Goal: Task Accomplishment & Management: Manage account settings

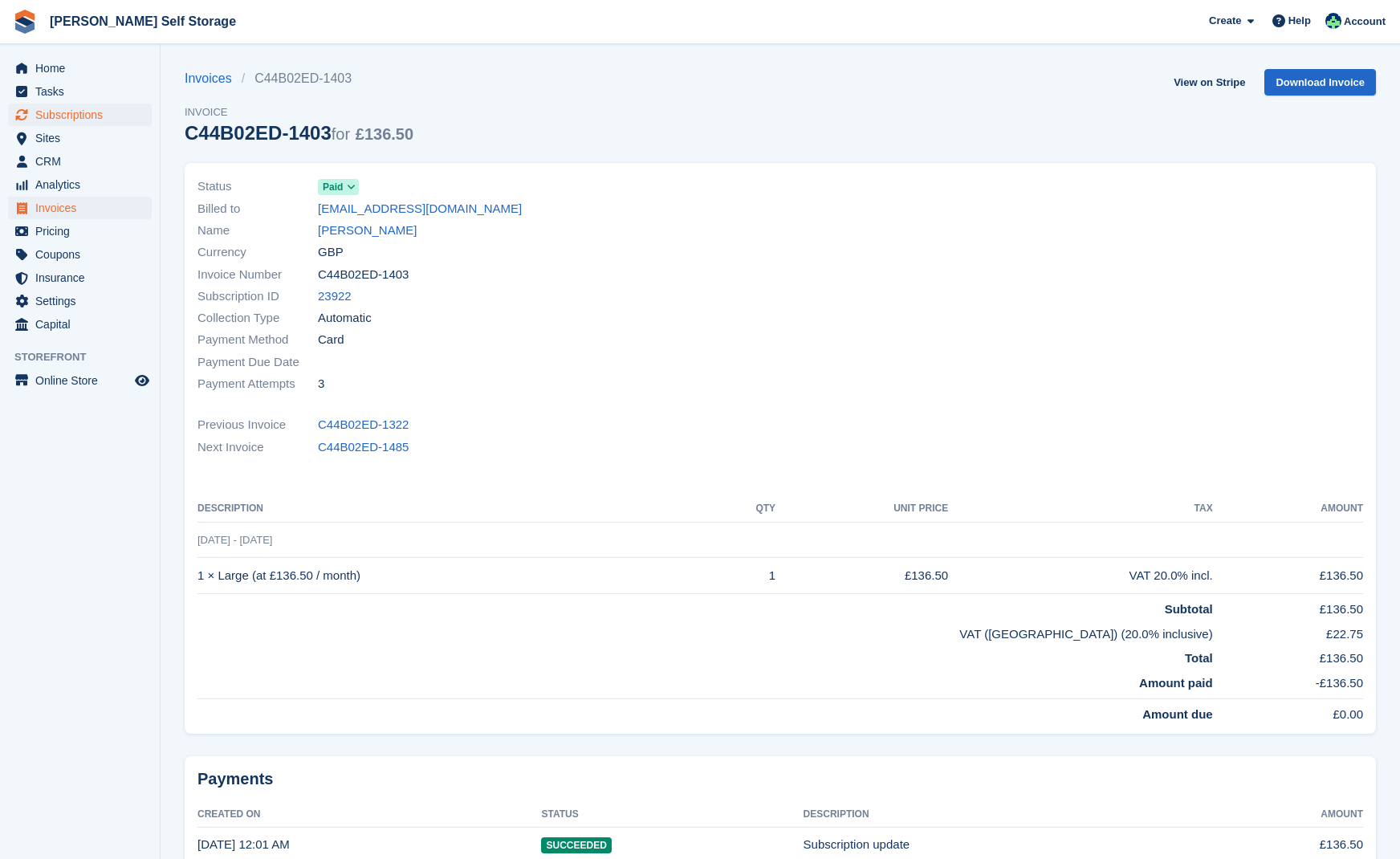
drag, startPoint x: 63, startPoint y: 114, endPoint x: 89, endPoint y: 119, distance: 26.5
click at [63, 114] on span "Subscriptions" at bounding box center [84, 114] width 96 height 22
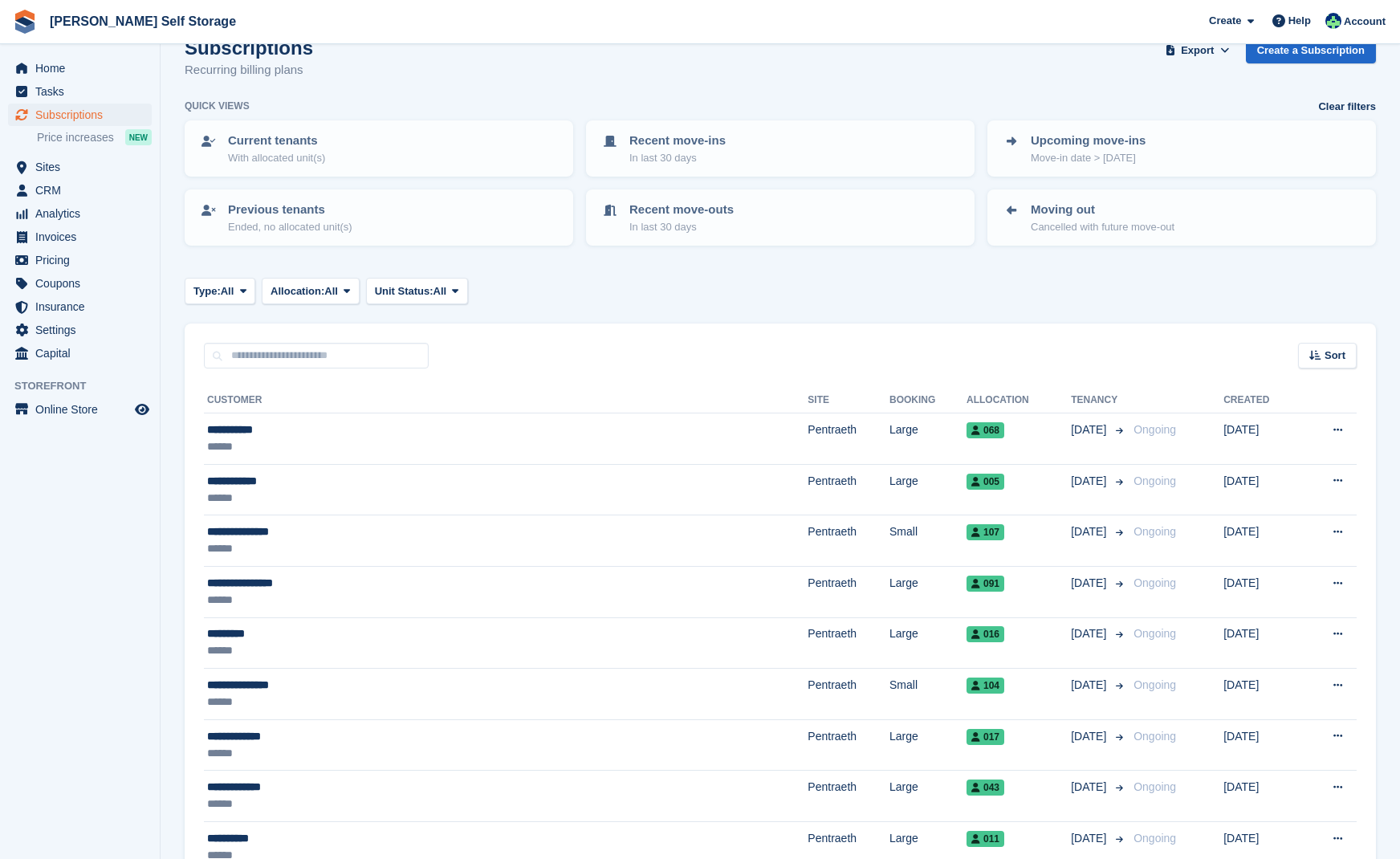
scroll to position [36, 0]
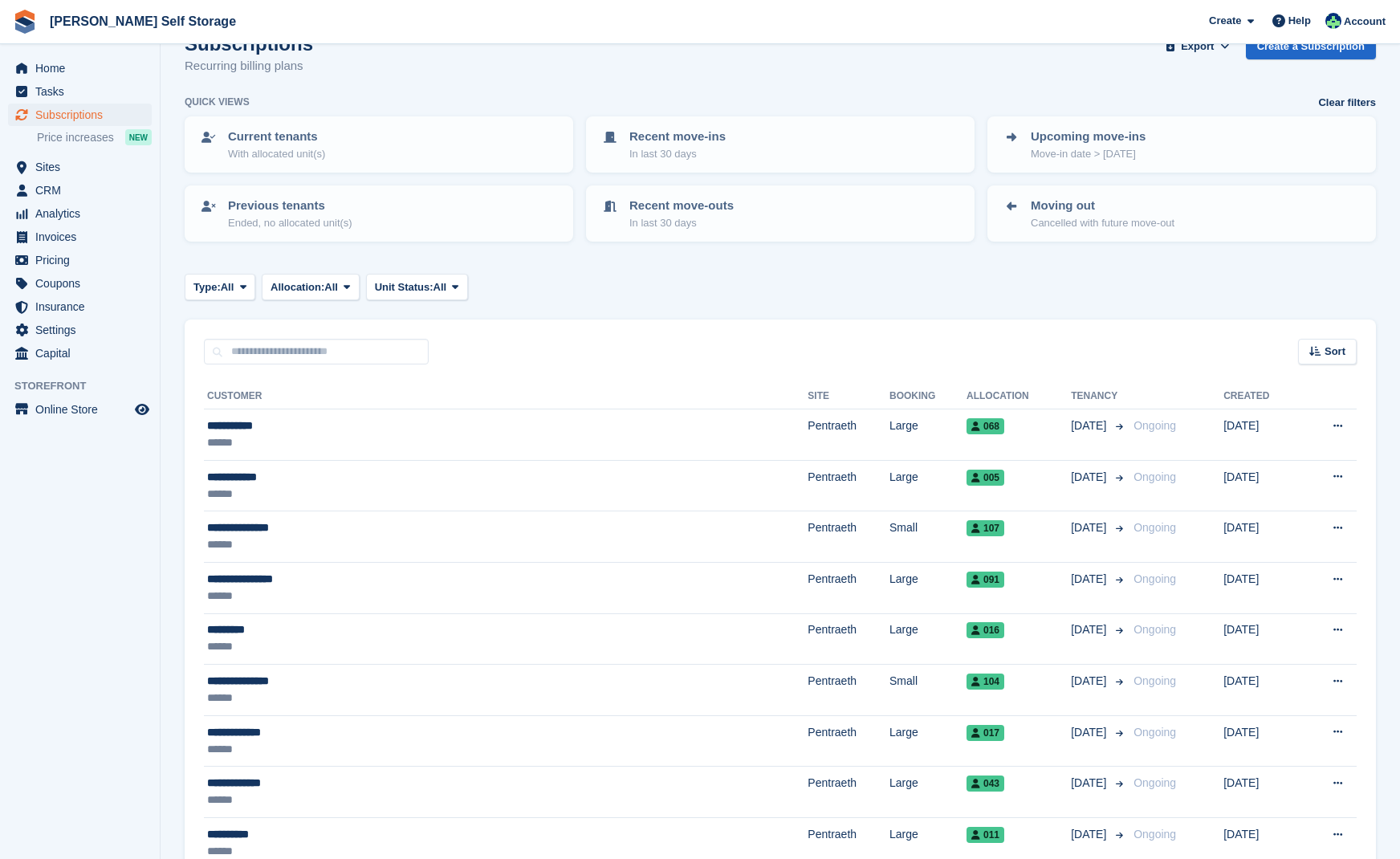
drag, startPoint x: 66, startPoint y: 238, endPoint x: 176, endPoint y: 243, distance: 110.1
click at [66, 238] on span "Invoices" at bounding box center [84, 237] width 96 height 22
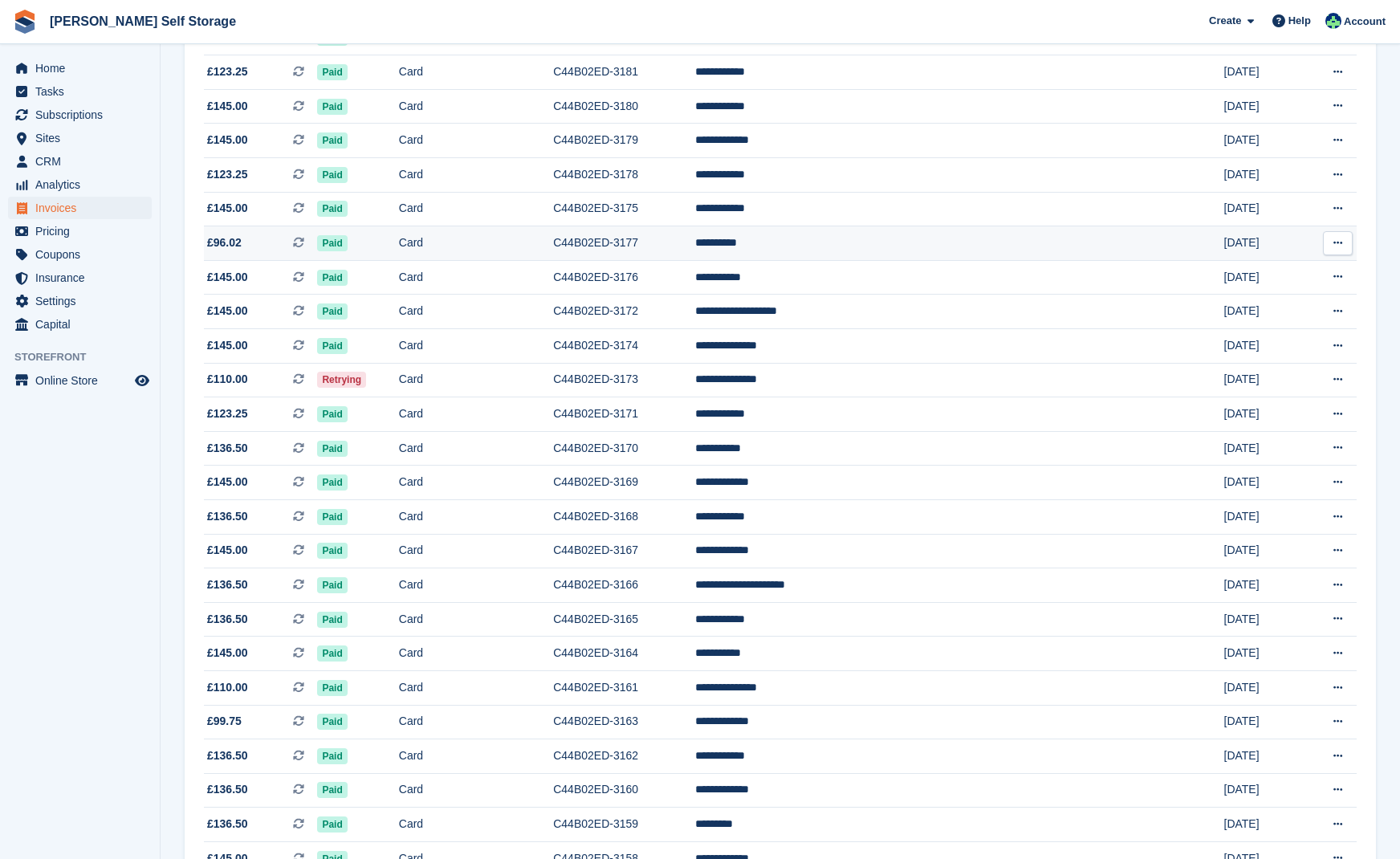
scroll to position [581, 0]
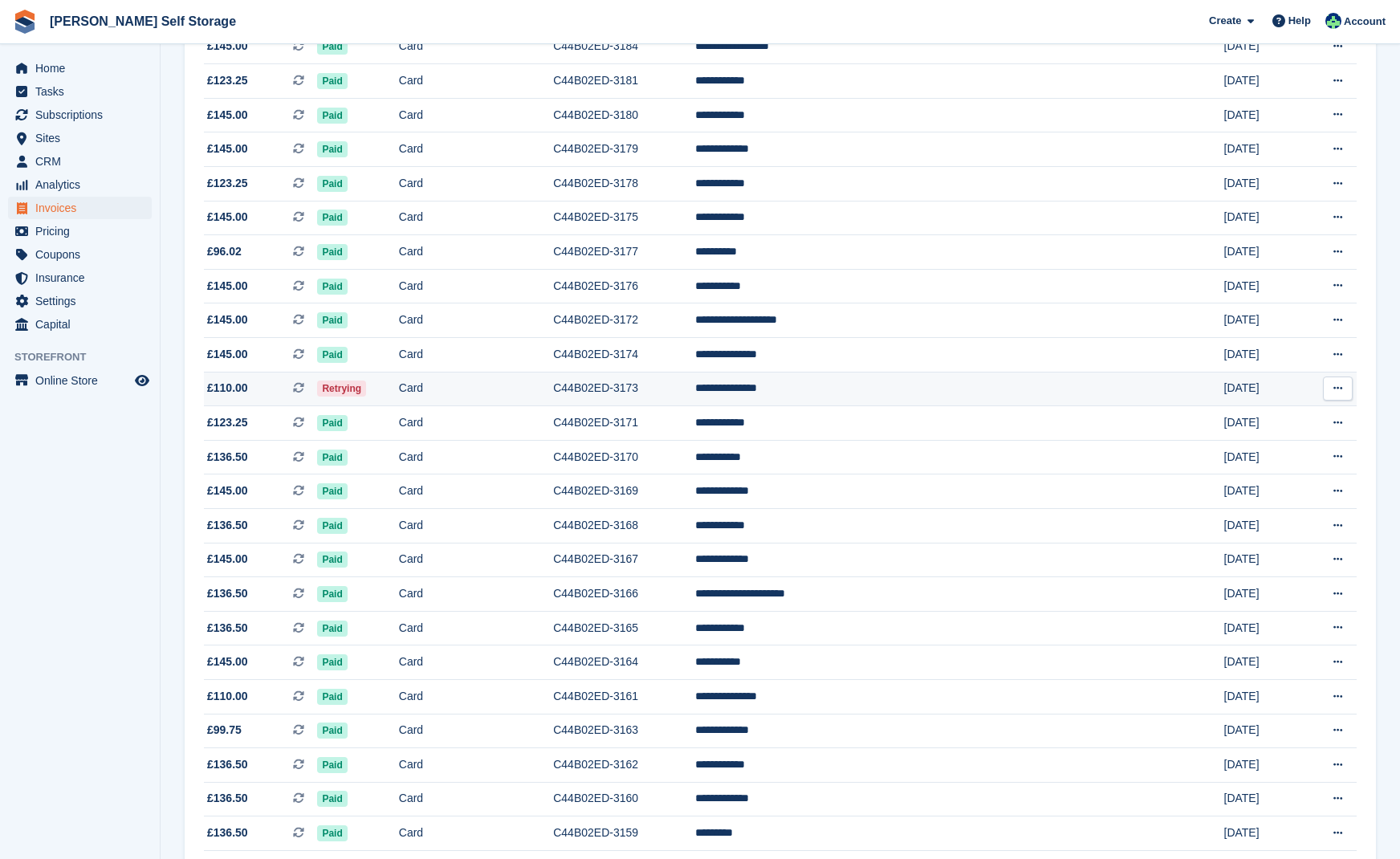
click at [477, 402] on td "Card" at bounding box center [476, 389] width 154 height 35
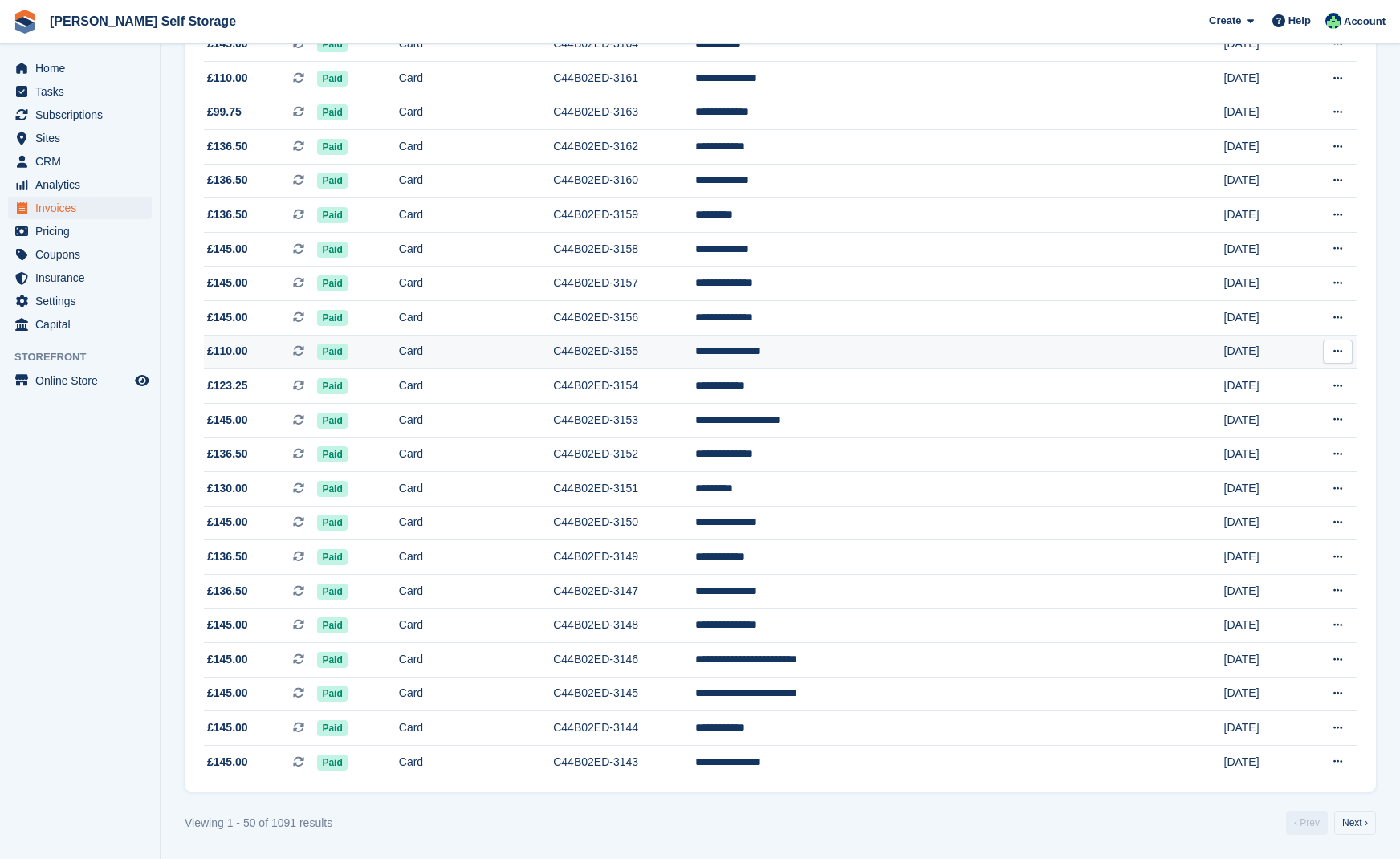
scroll to position [1240, 0]
click at [1347, 818] on link "Next ›" at bounding box center [1355, 823] width 41 height 24
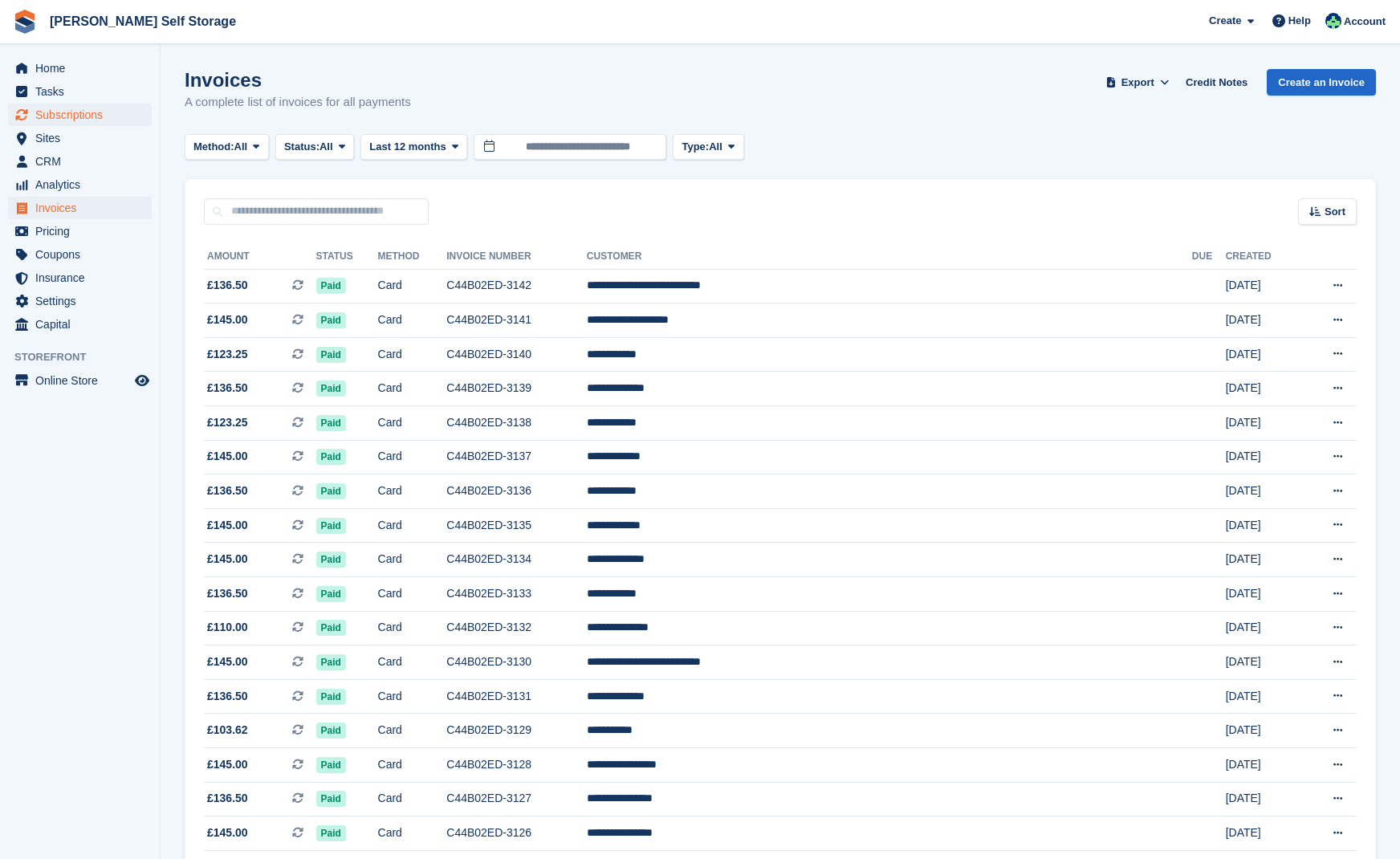
click at [62, 114] on span "Subscriptions" at bounding box center [84, 114] width 96 height 22
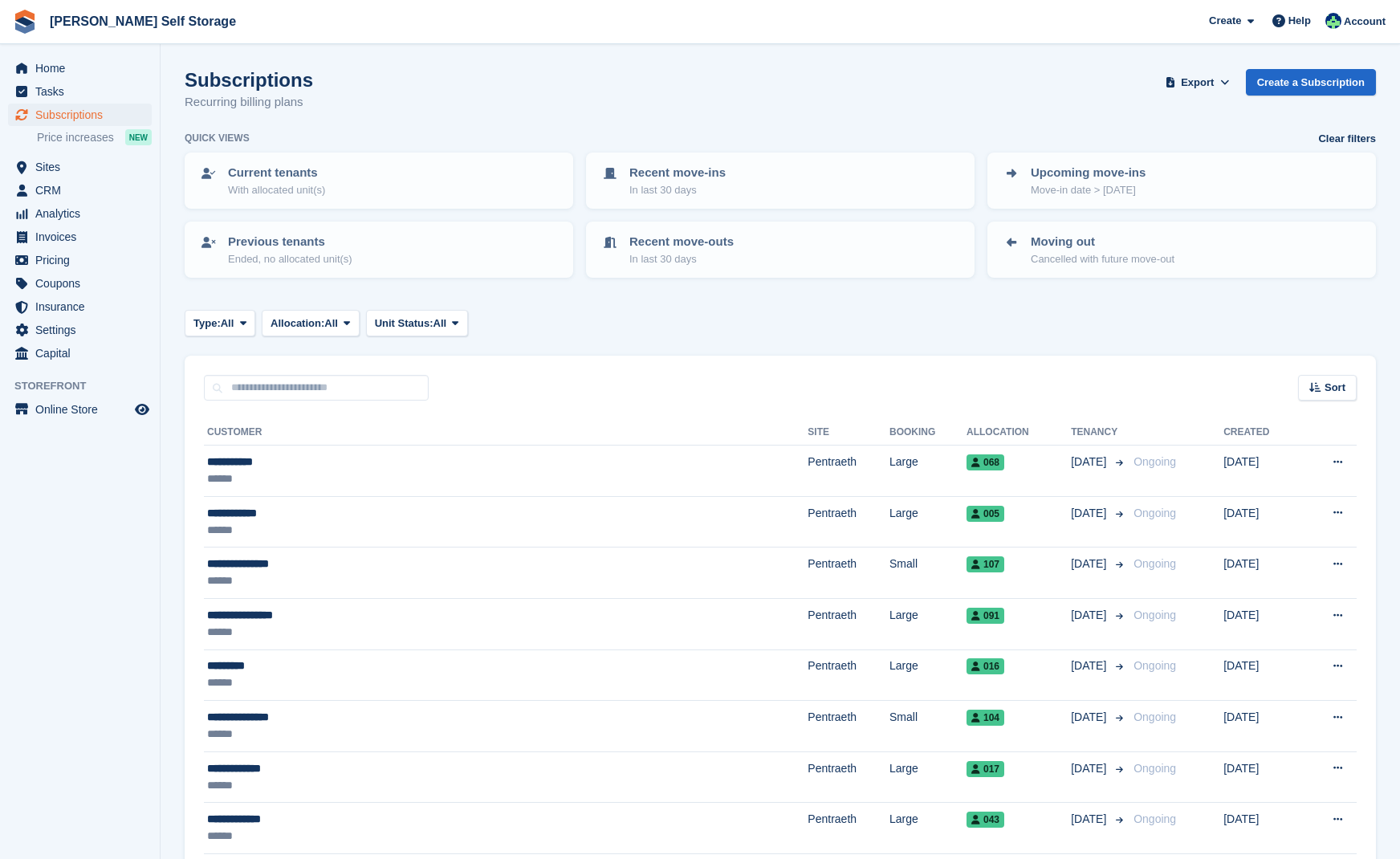
scroll to position [1, 0]
drag, startPoint x: 50, startPoint y: 170, endPoint x: 89, endPoint y: 155, distance: 41.8
click at [52, 168] on span "Sites" at bounding box center [84, 166] width 96 height 22
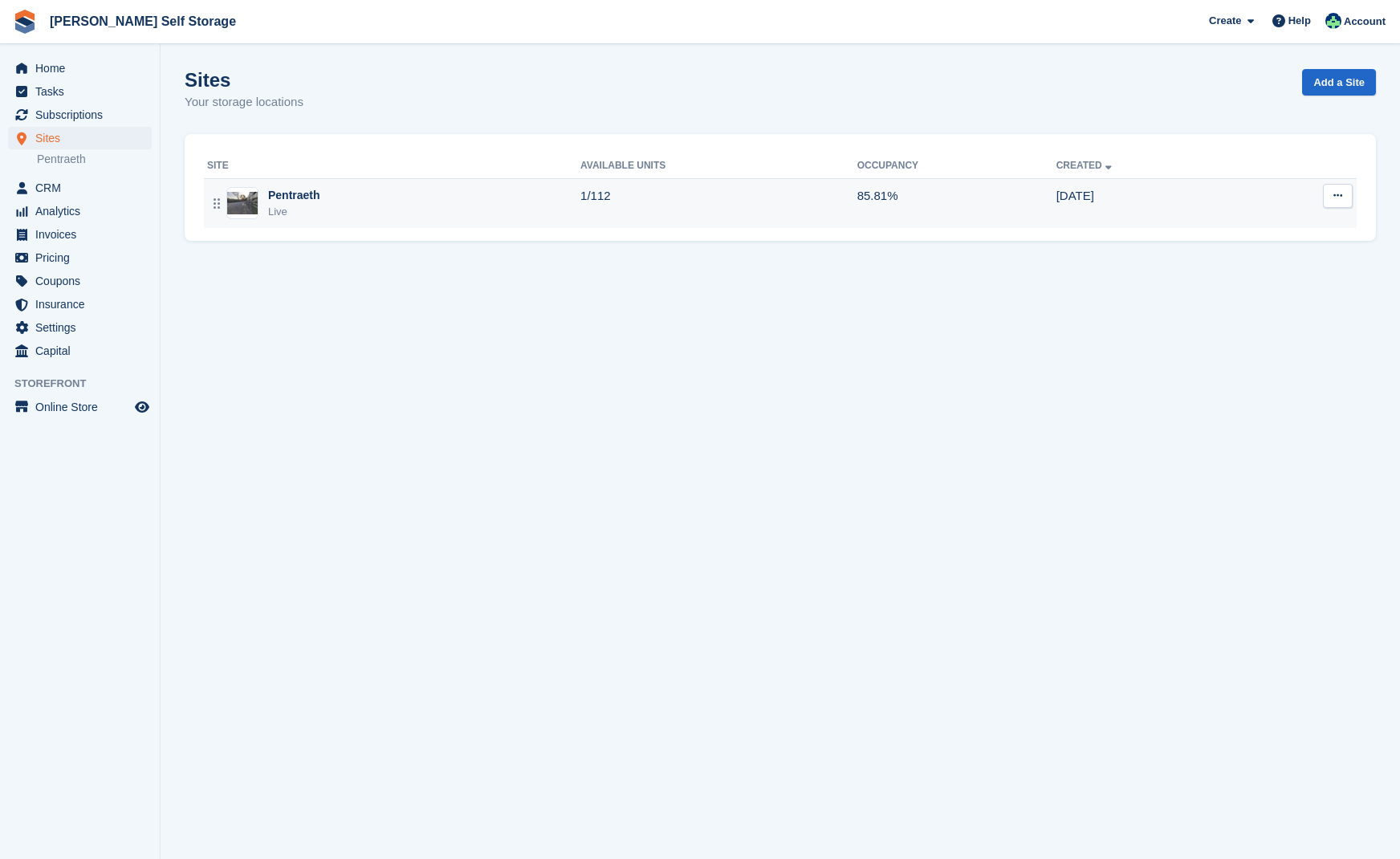
click at [295, 194] on div "Pentraeth" at bounding box center [294, 195] width 52 height 17
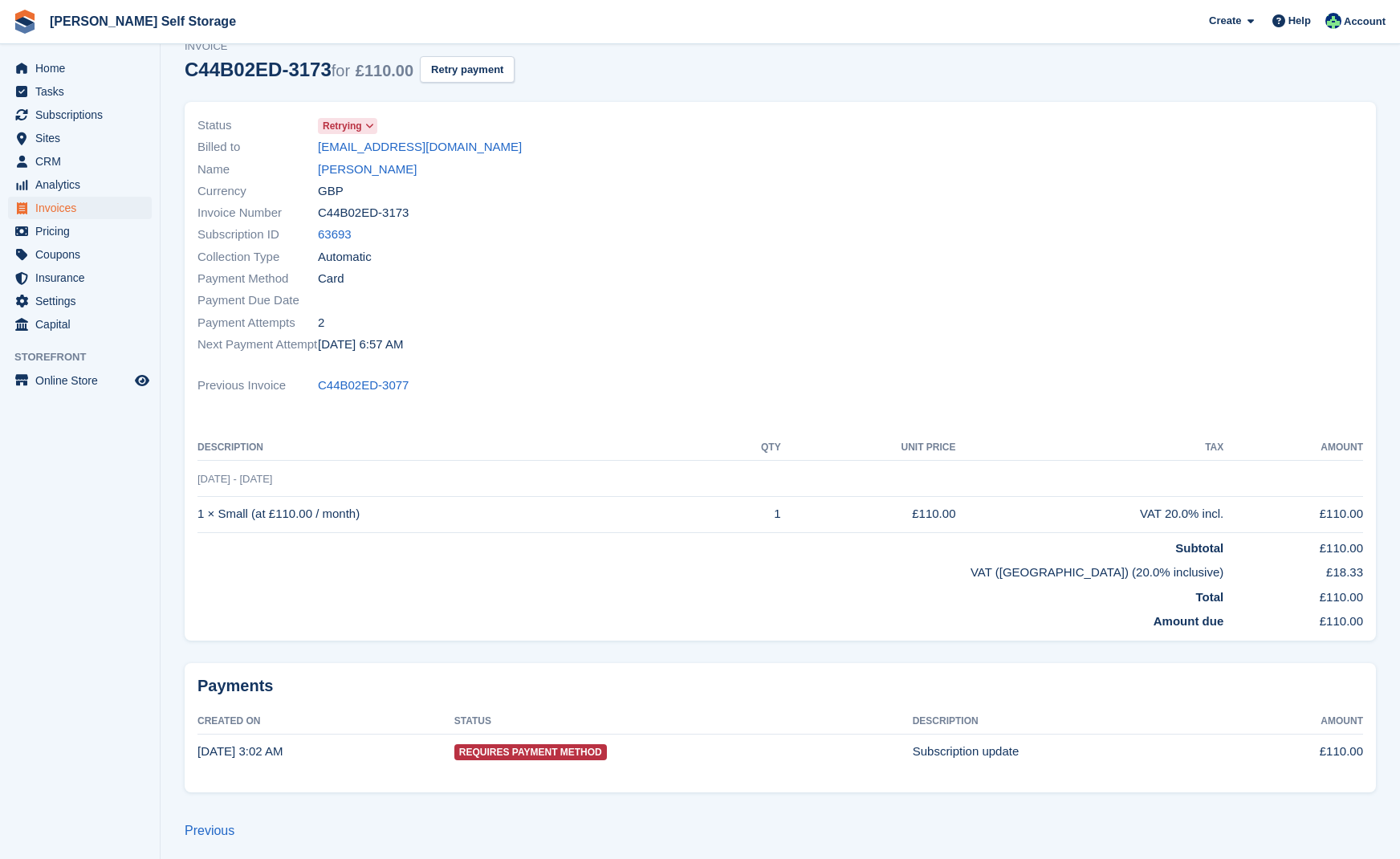
scroll to position [65, 0]
click at [552, 750] on span "Requires Payment Method" at bounding box center [530, 752] width 152 height 16
drag, startPoint x: 341, startPoint y: 125, endPoint x: 376, endPoint y: 130, distance: 35.4
click at [341, 125] on span "Retrying" at bounding box center [343, 127] width 40 height 14
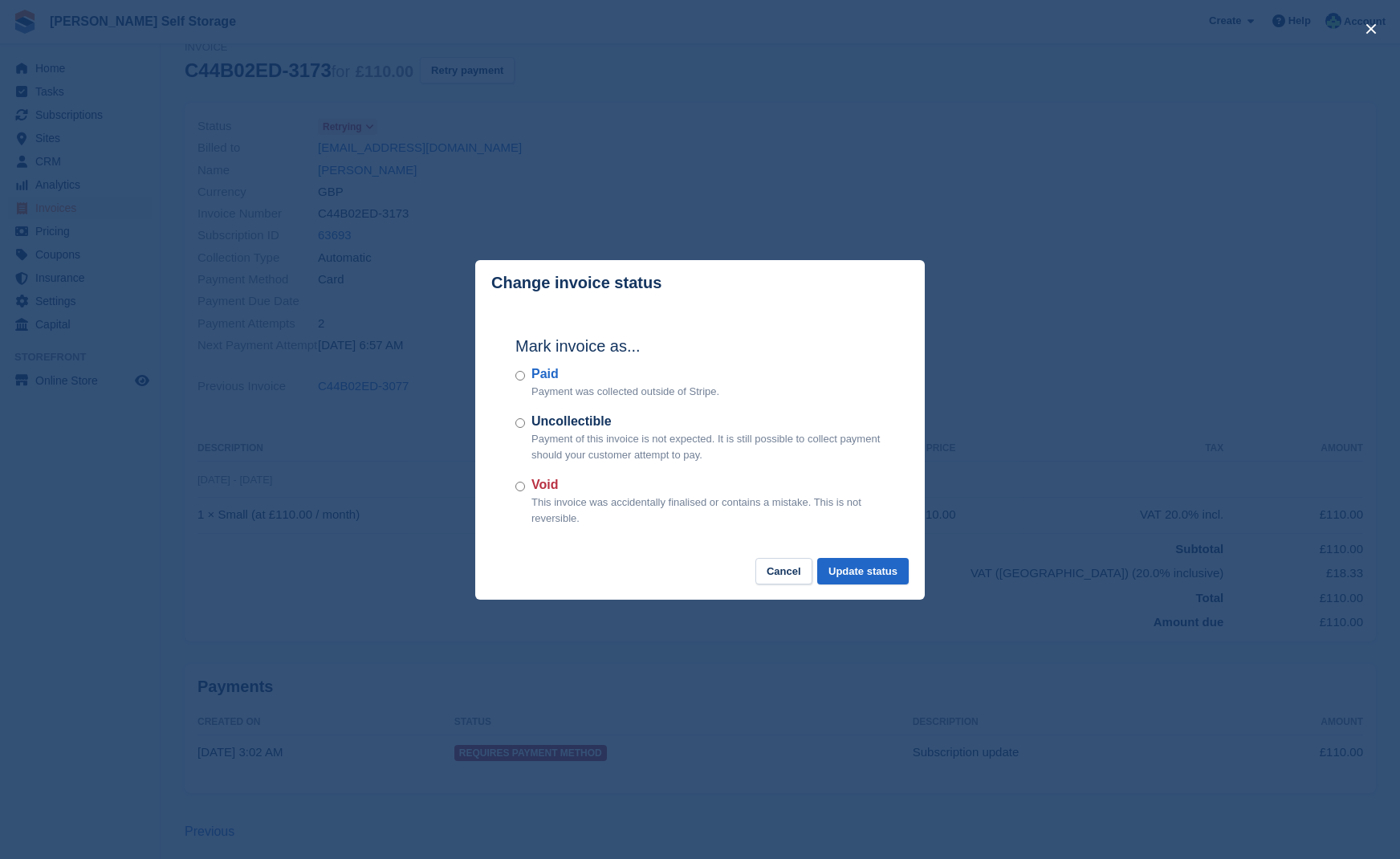
click at [770, 575] on button "Cancel" at bounding box center [784, 571] width 57 height 26
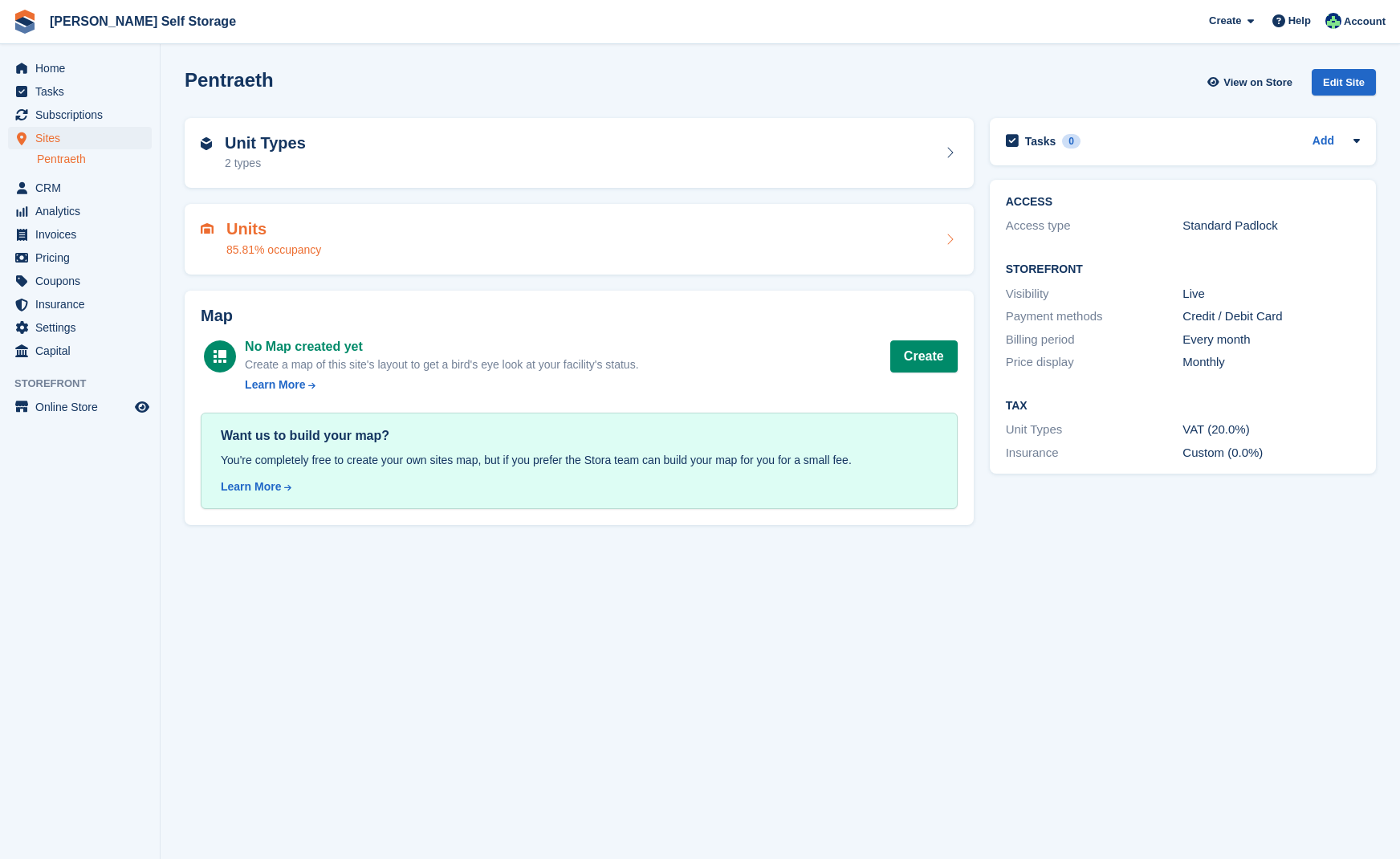
click at [252, 233] on h2 "Units" at bounding box center [274, 229] width 94 height 18
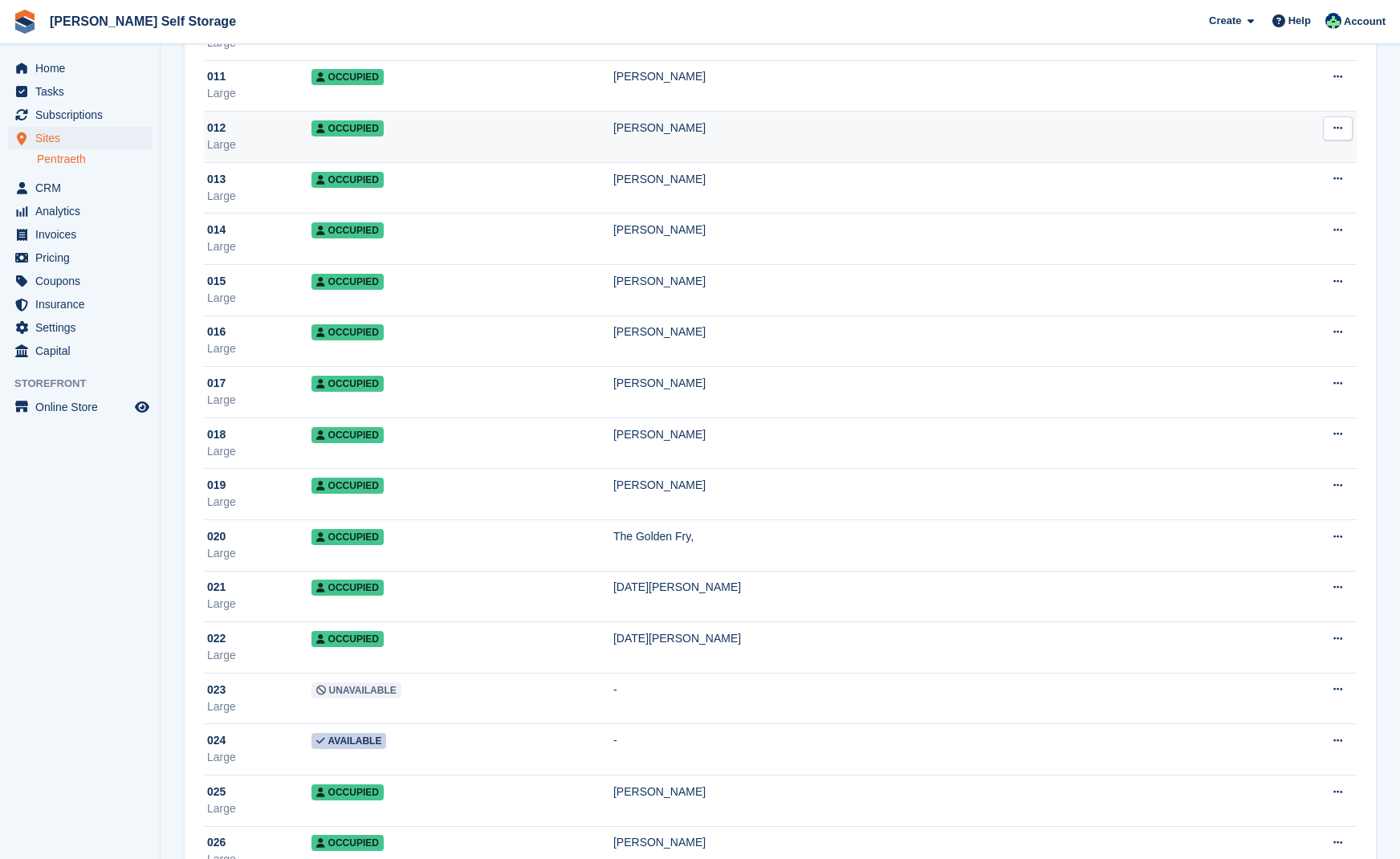
scroll to position [642, 0]
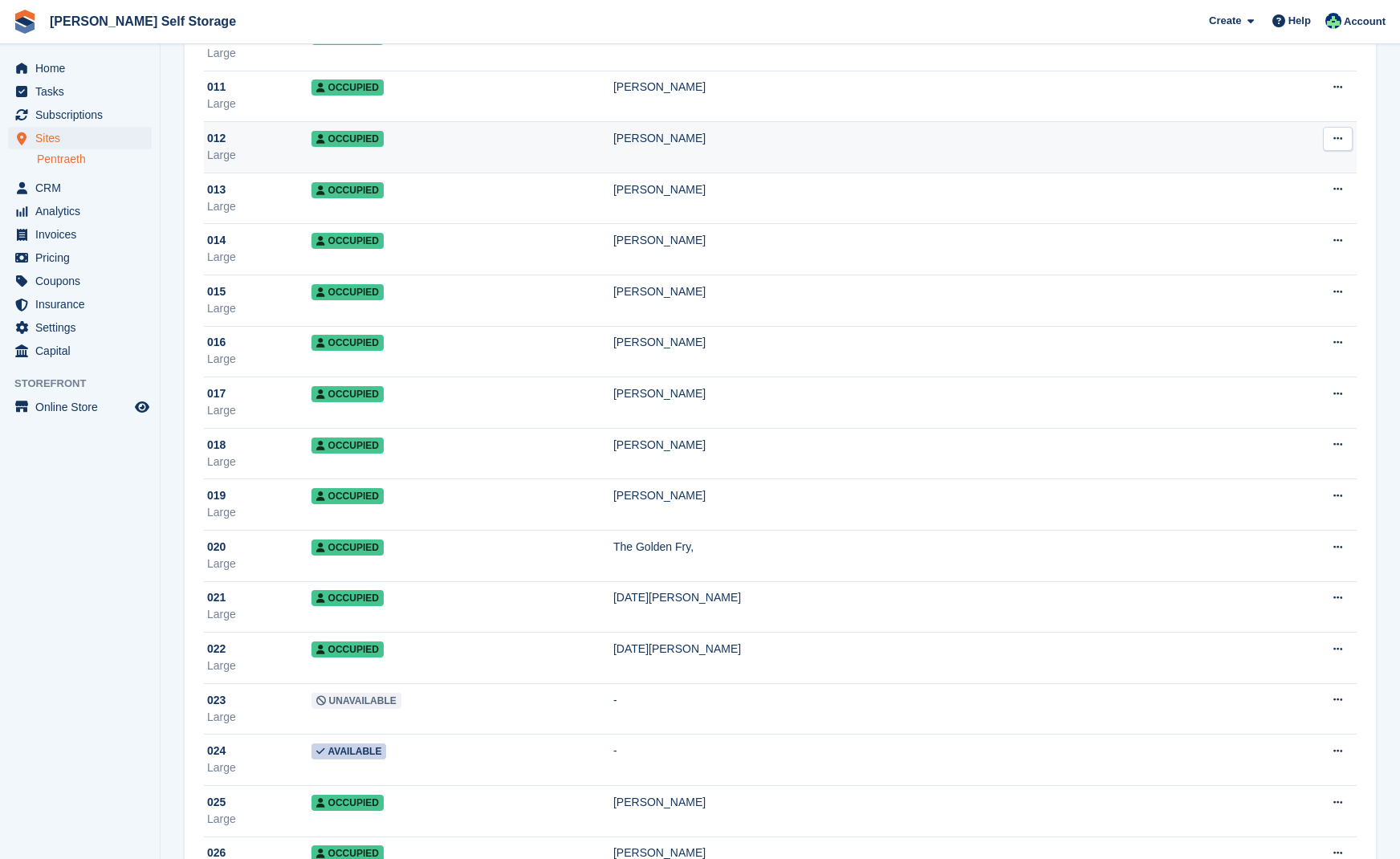
click at [372, 138] on span "Occupied" at bounding box center [347, 138] width 72 height 16
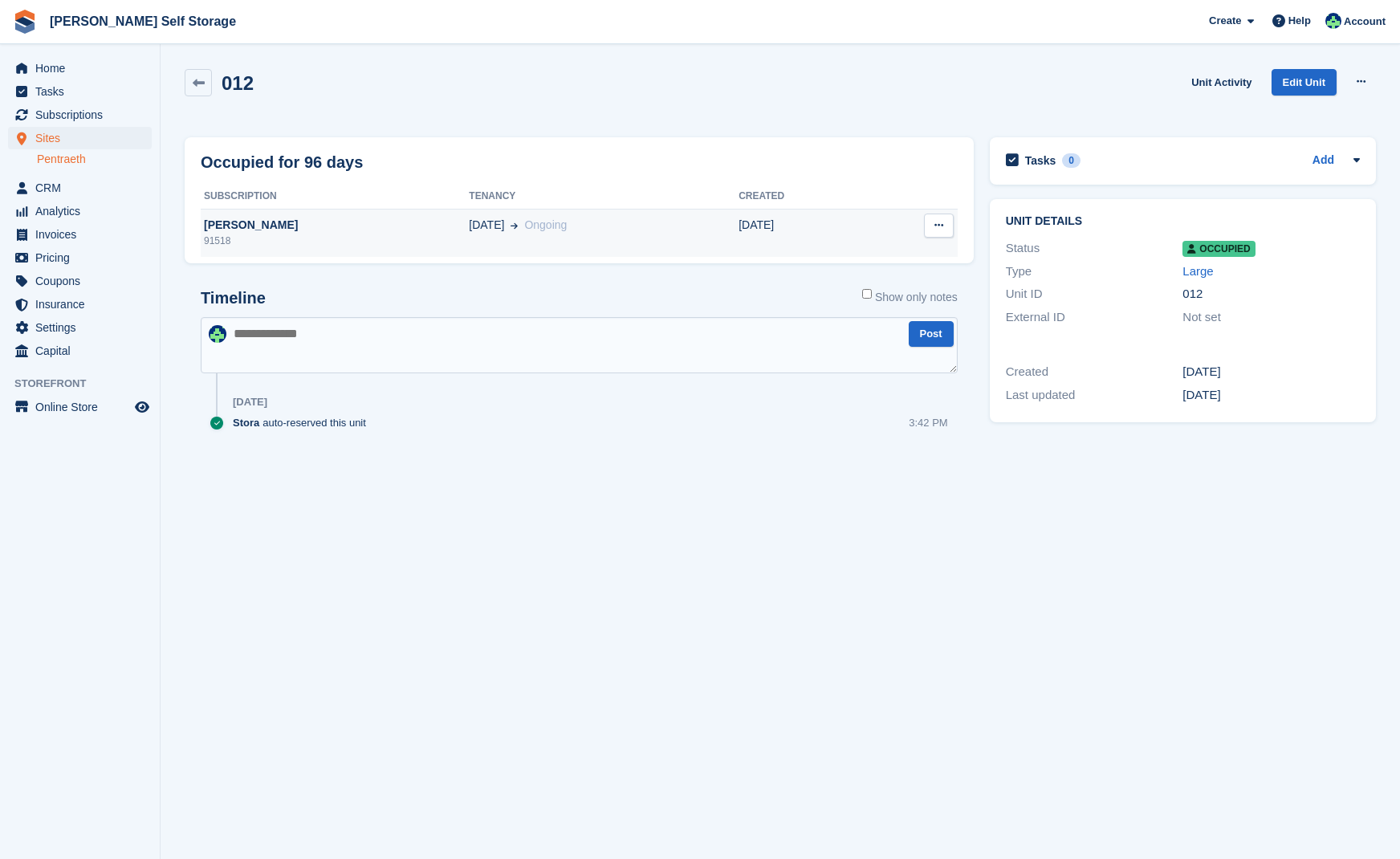
click at [229, 227] on div "[PERSON_NAME]" at bounding box center [335, 225] width 268 height 17
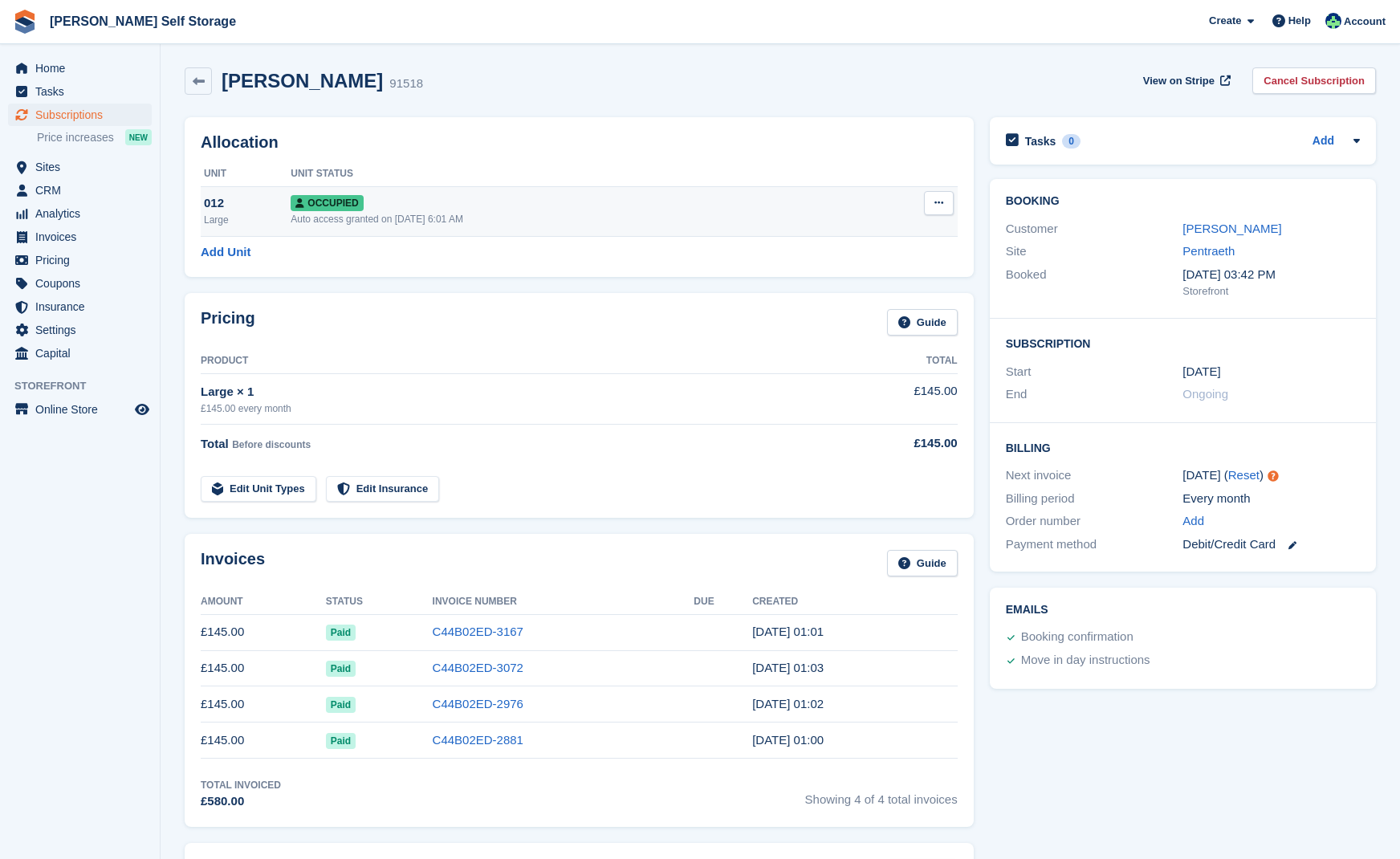
scroll to position [0, 1]
click at [319, 202] on span "Occupied" at bounding box center [326, 204] width 72 height 16
